Goal: Task Accomplishment & Management: Manage account settings

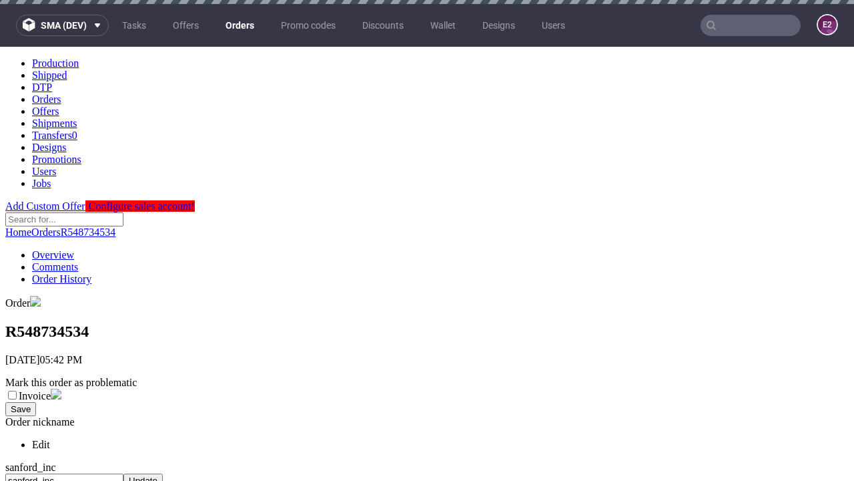
scroll to position [551, 0]
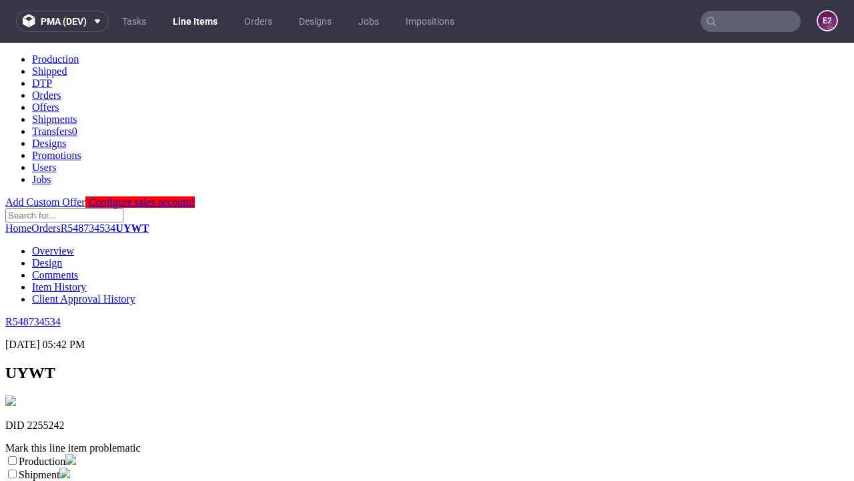
scroll to position [235, 0]
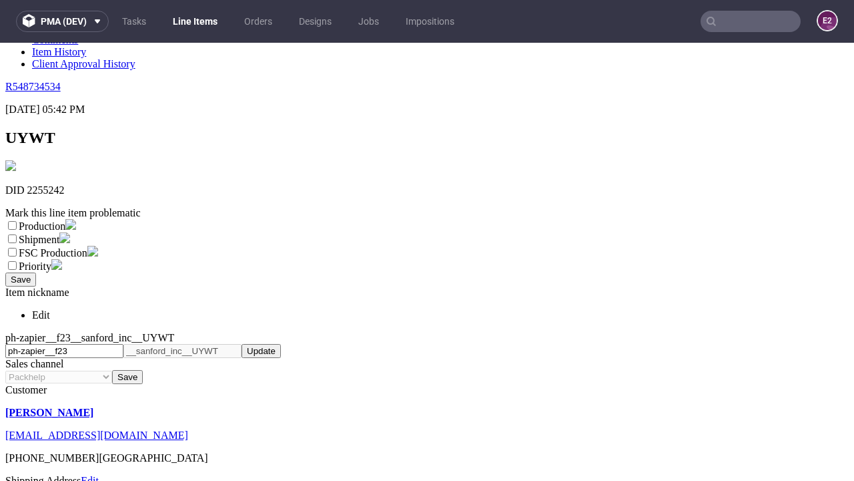
select select "dtp_ca_needed"
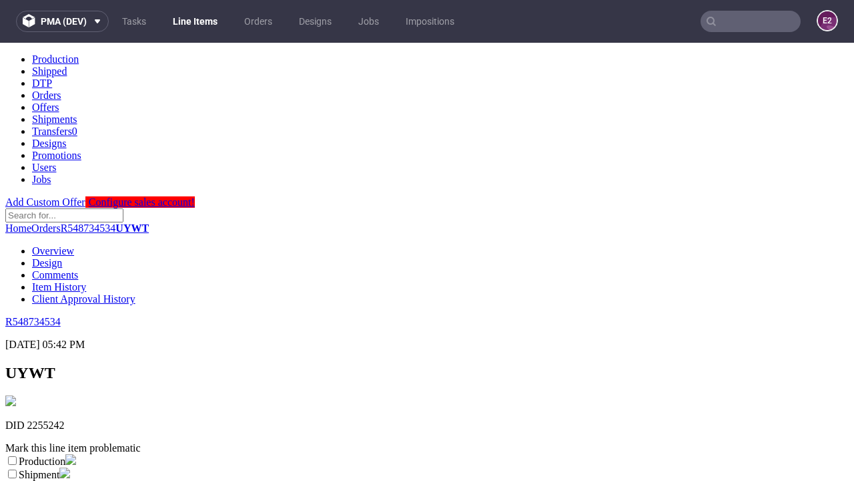
scroll to position [0, 0]
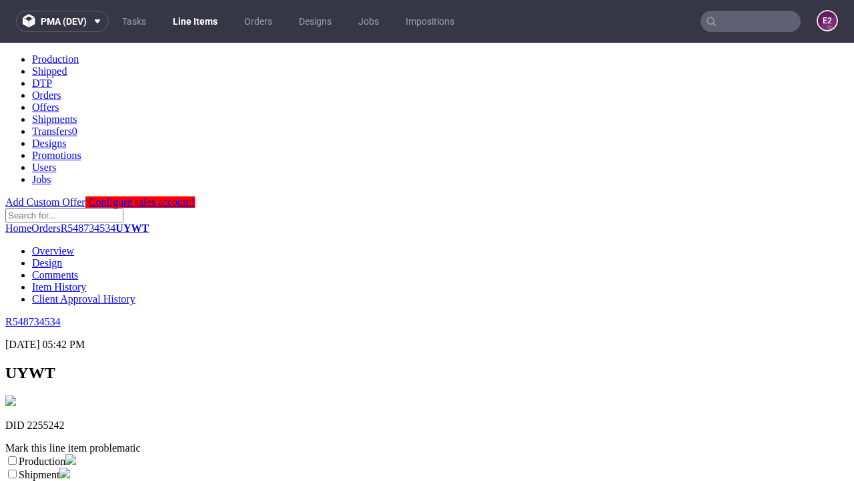
checkbox input "true"
